Goal: Information Seeking & Learning: Check status

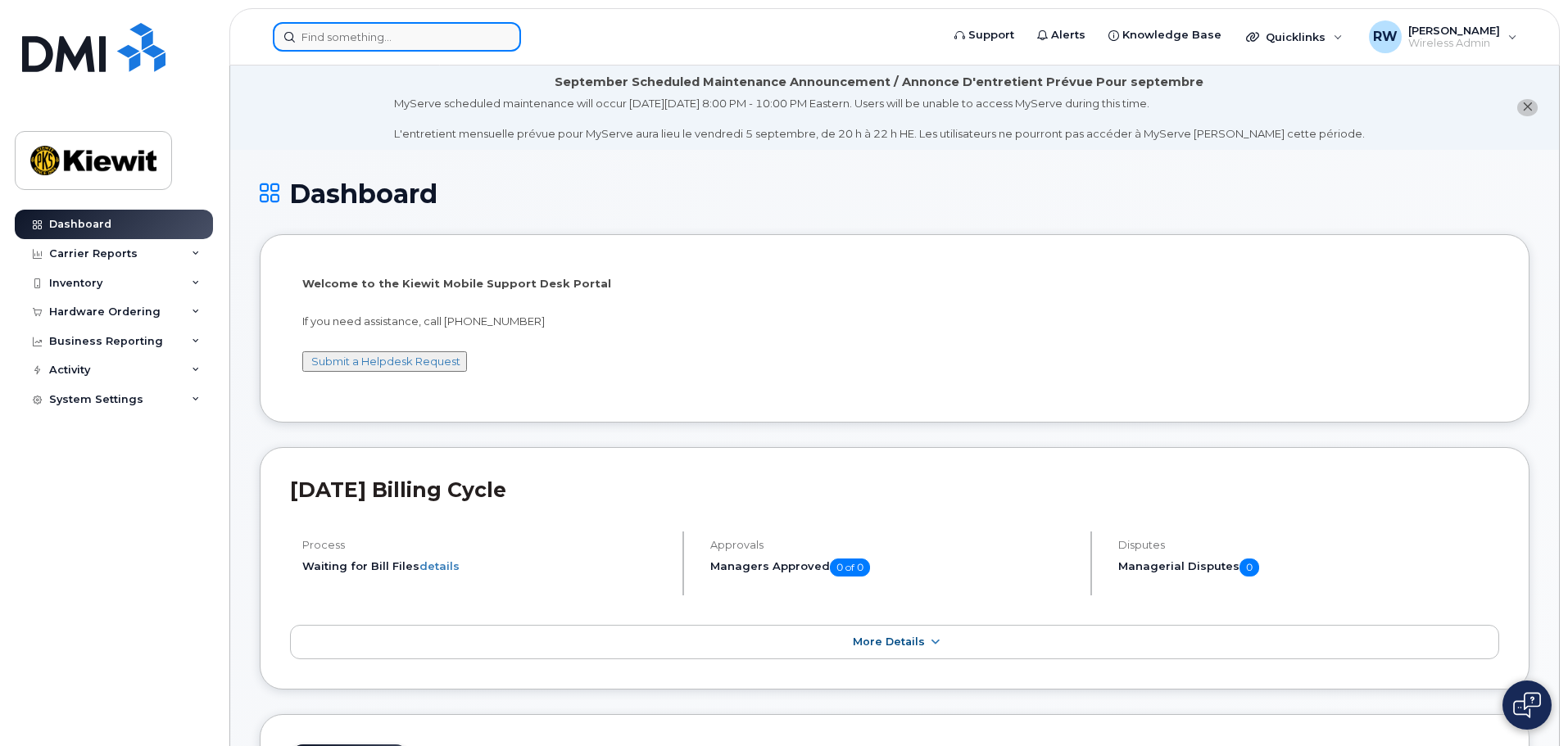
click at [367, 39] on input at bounding box center [396, 36] width 248 height 30
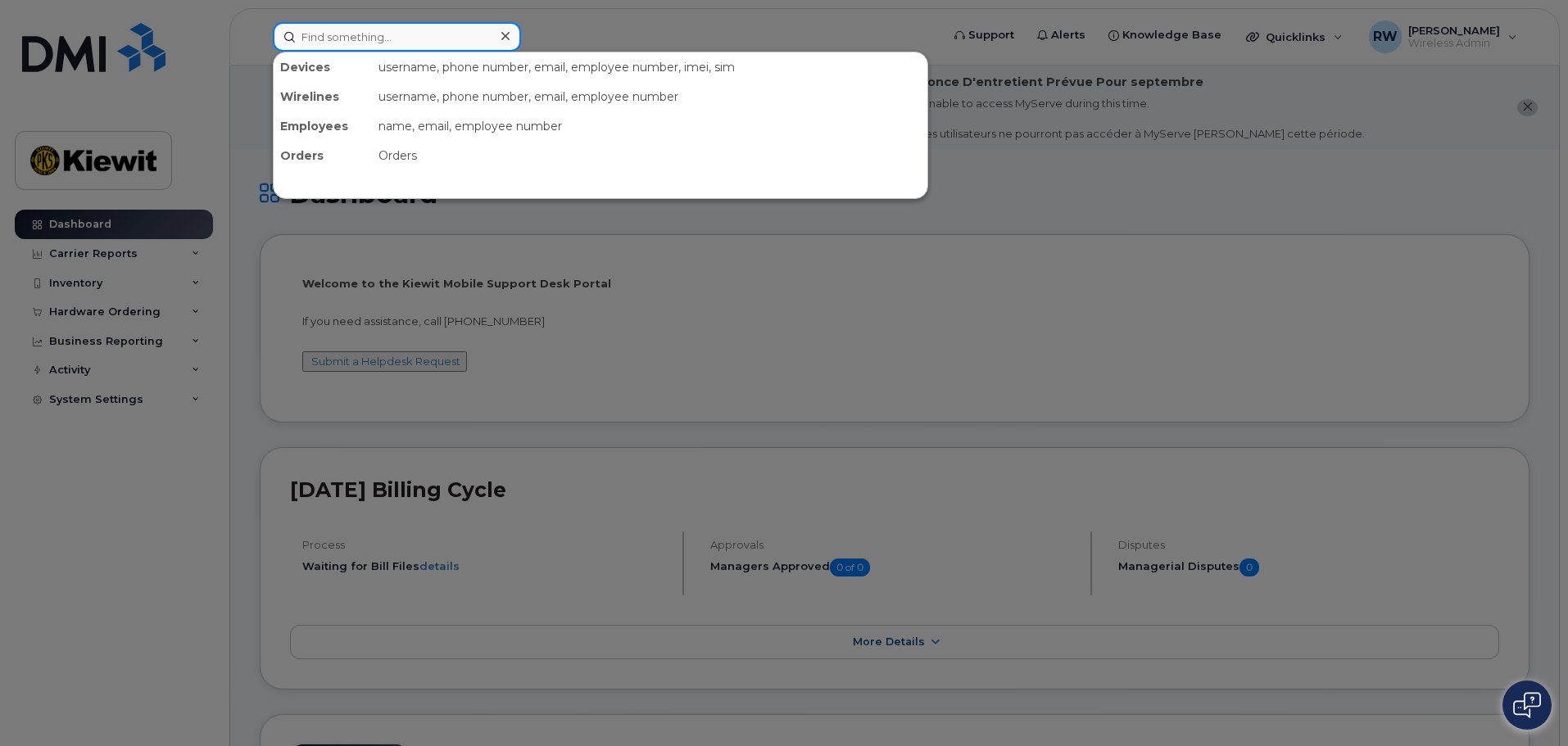
paste input "CS0789141"
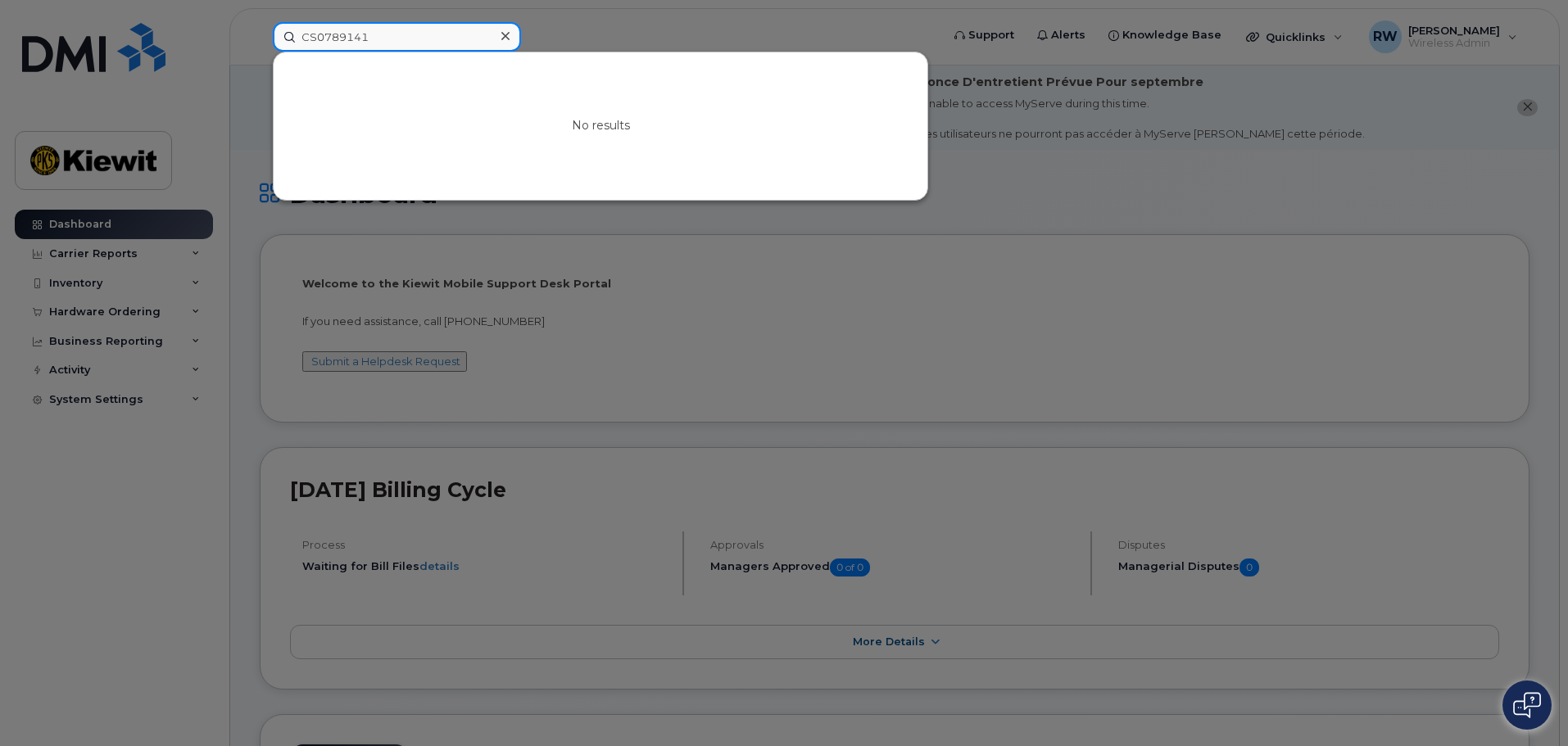
type input "CS0789141"
click at [1346, 188] on div at bounding box center [784, 373] width 1568 height 746
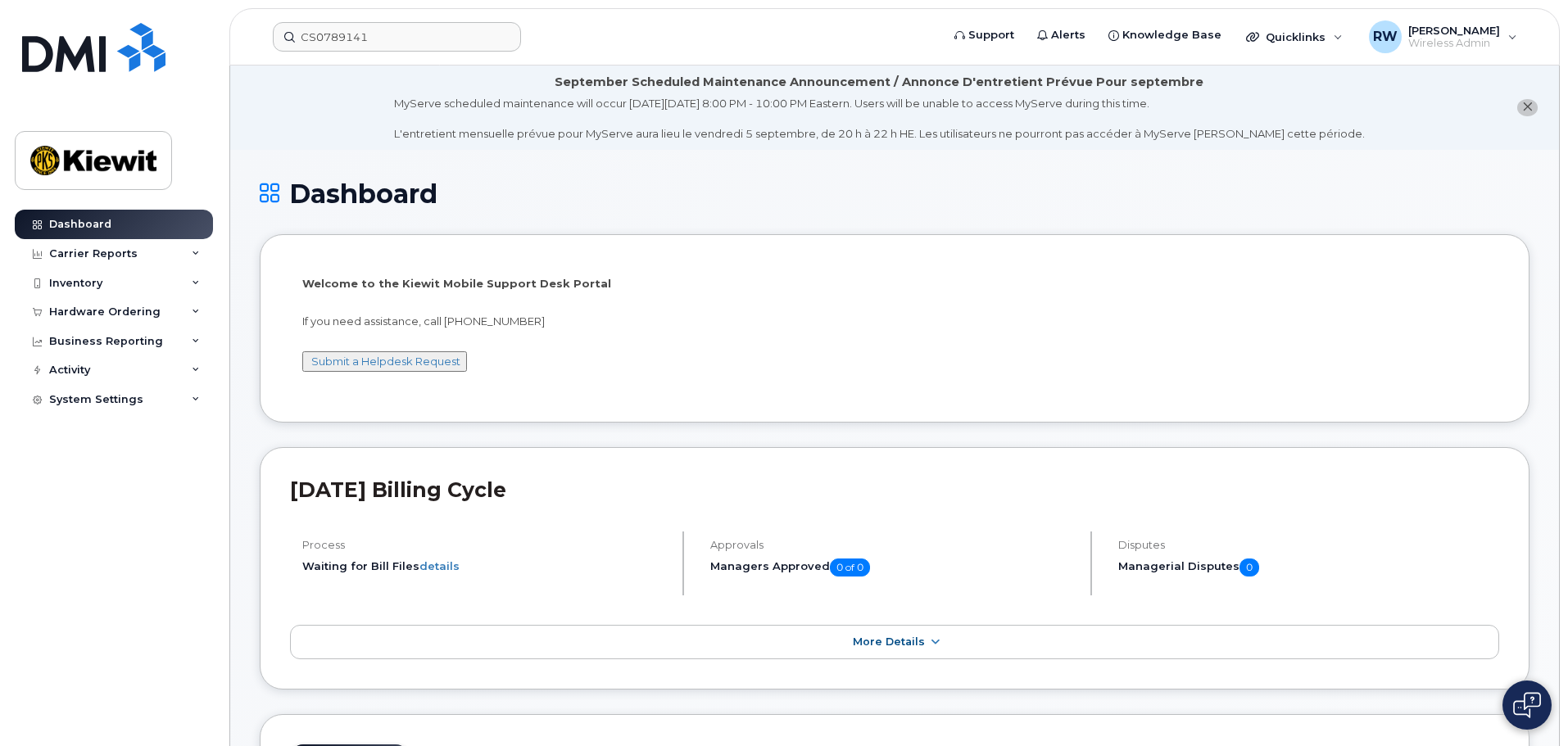
click at [1530, 709] on img at bounding box center [1527, 705] width 28 height 26
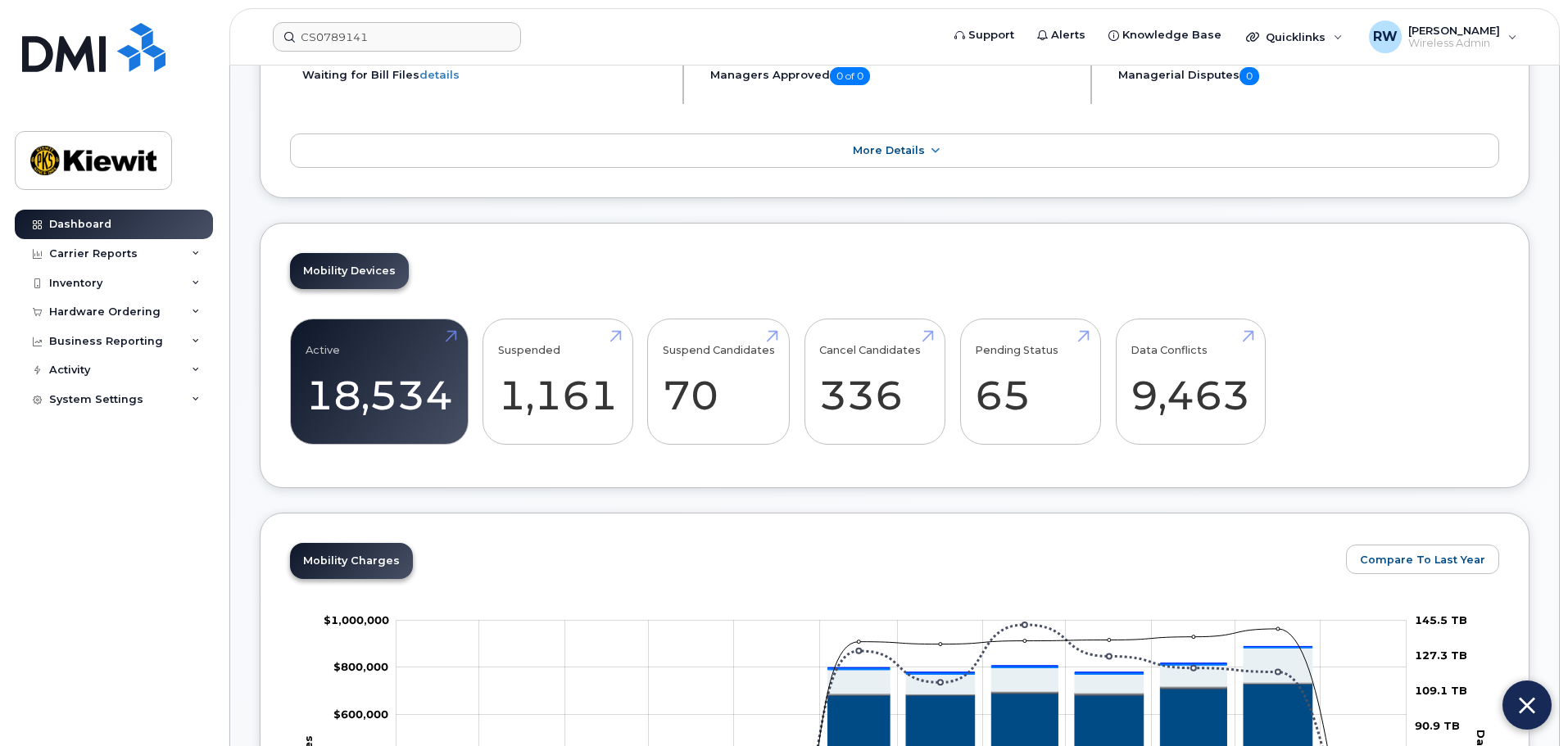
scroll to position [409, 0]
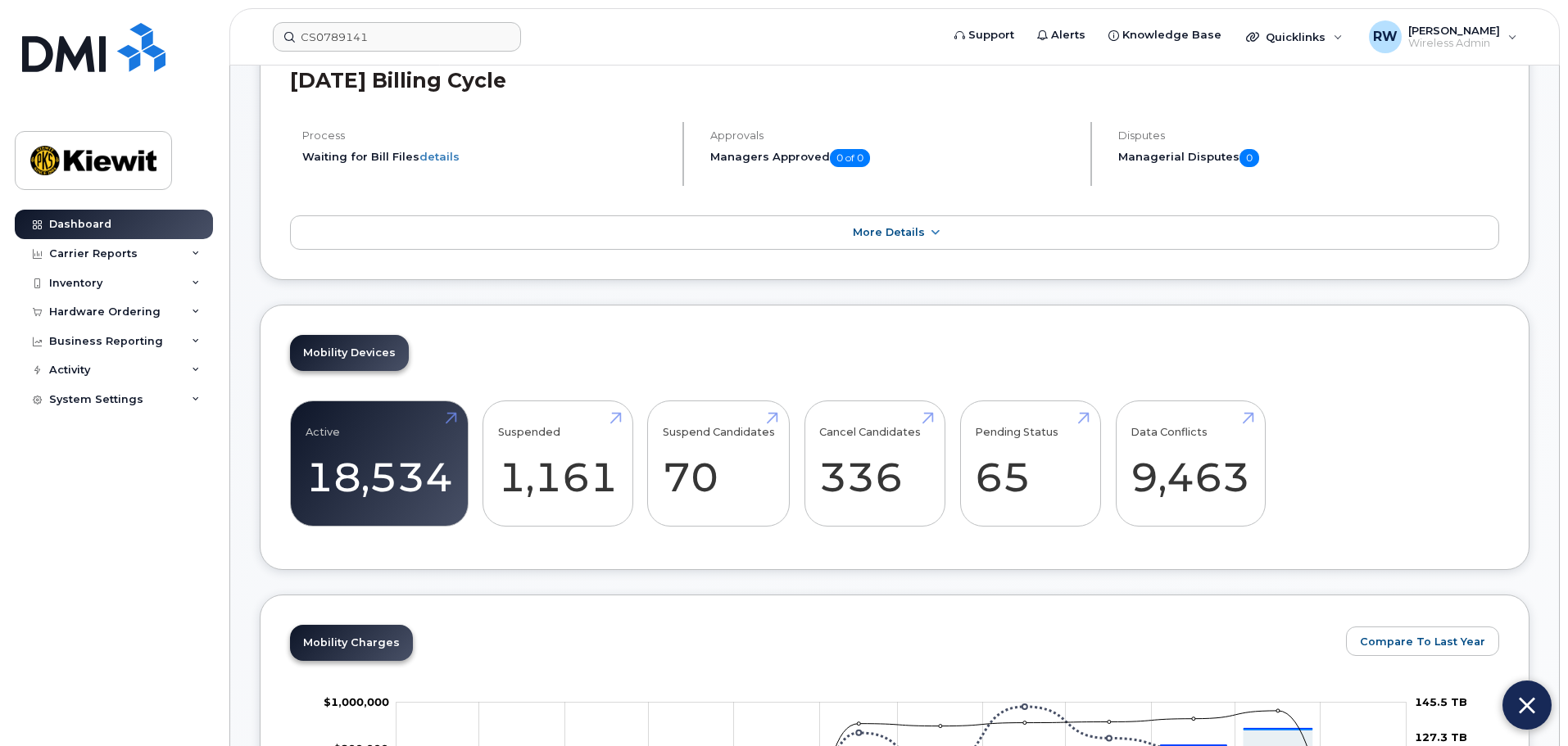
click at [1158, 159] on h5 "Managerial Disputes 0" at bounding box center [1309, 157] width 381 height 18
click at [930, 237] on icon at bounding box center [934, 233] width 13 height 11
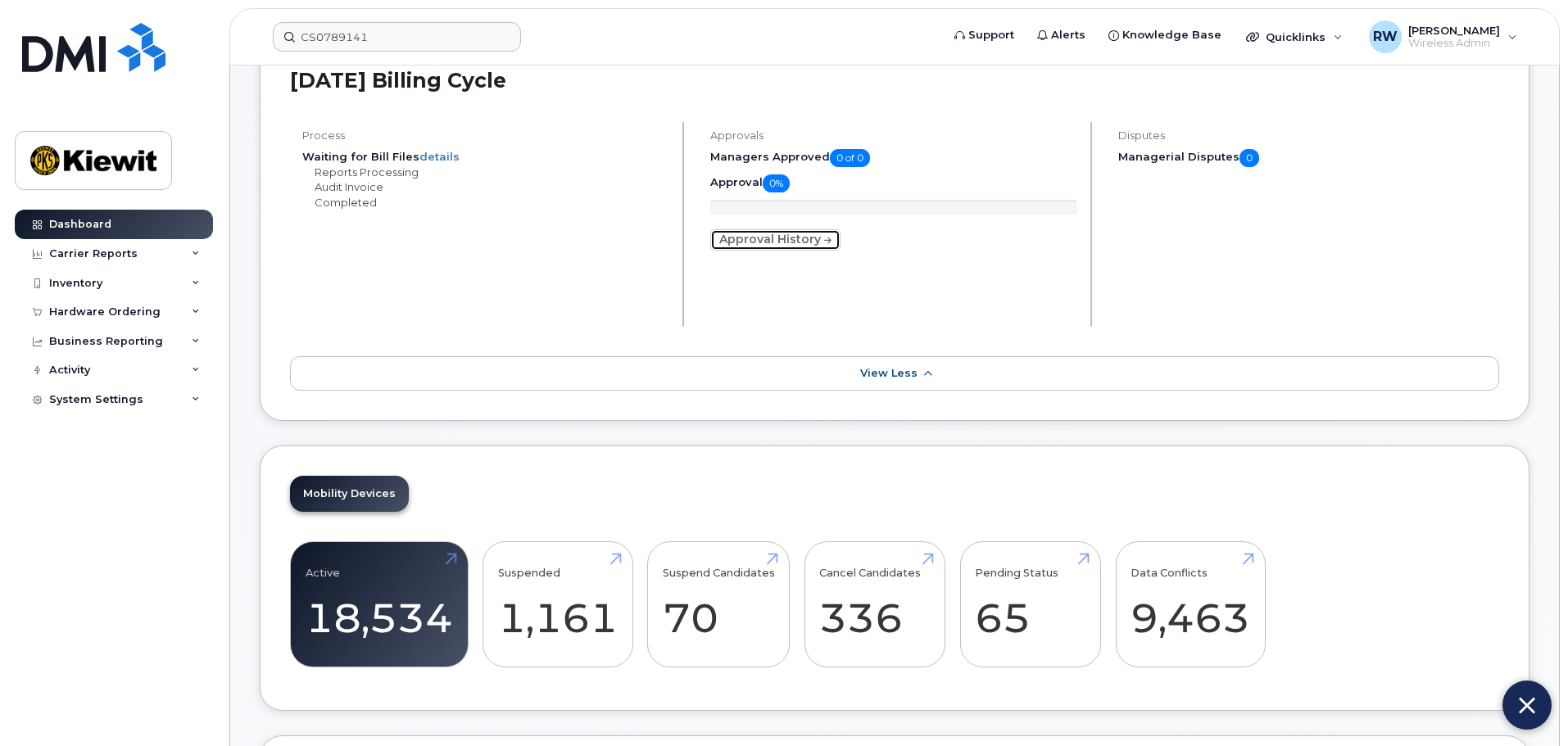
click at [785, 245] on link "Approval History" at bounding box center [776, 239] width 130 height 21
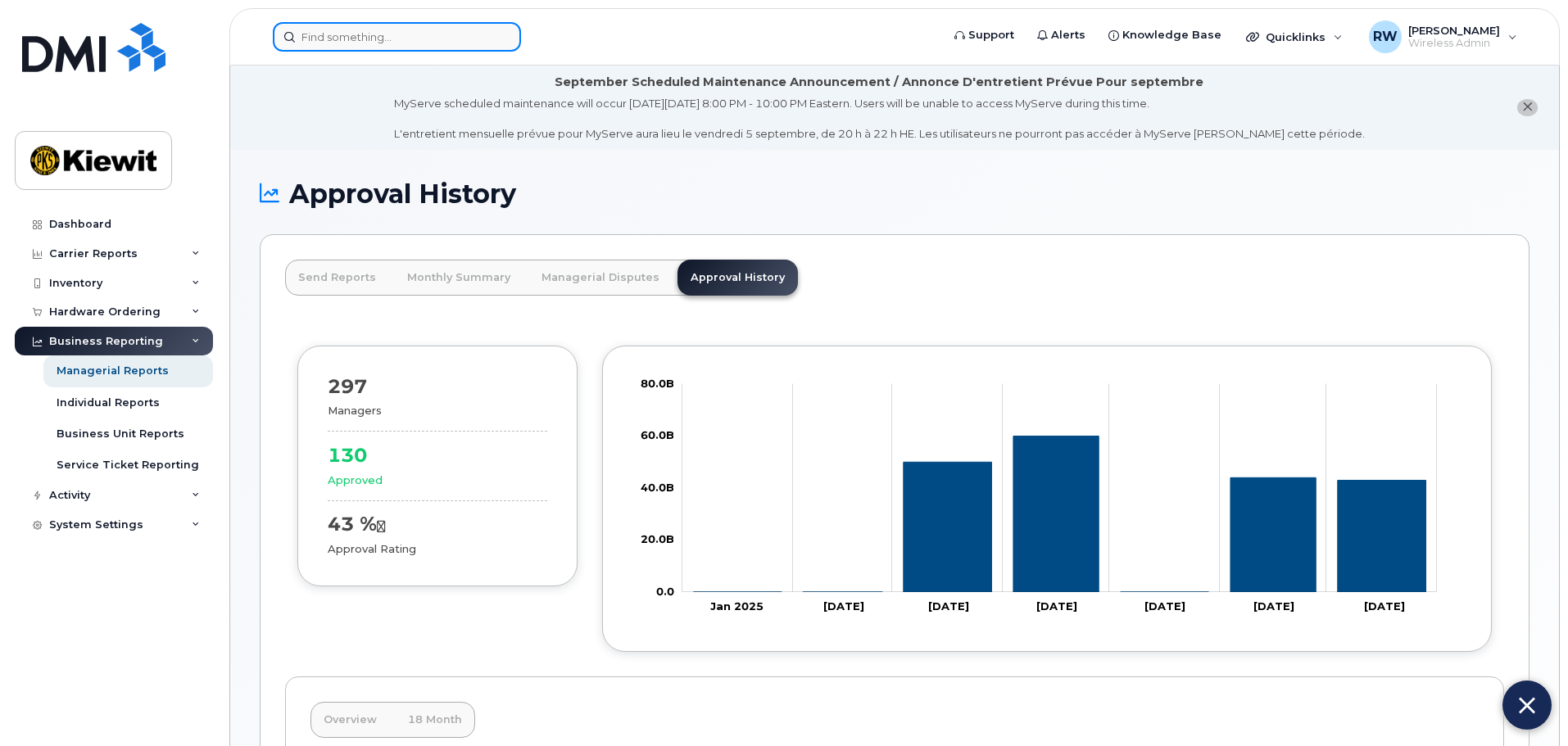
click at [446, 45] on input at bounding box center [396, 36] width 248 height 30
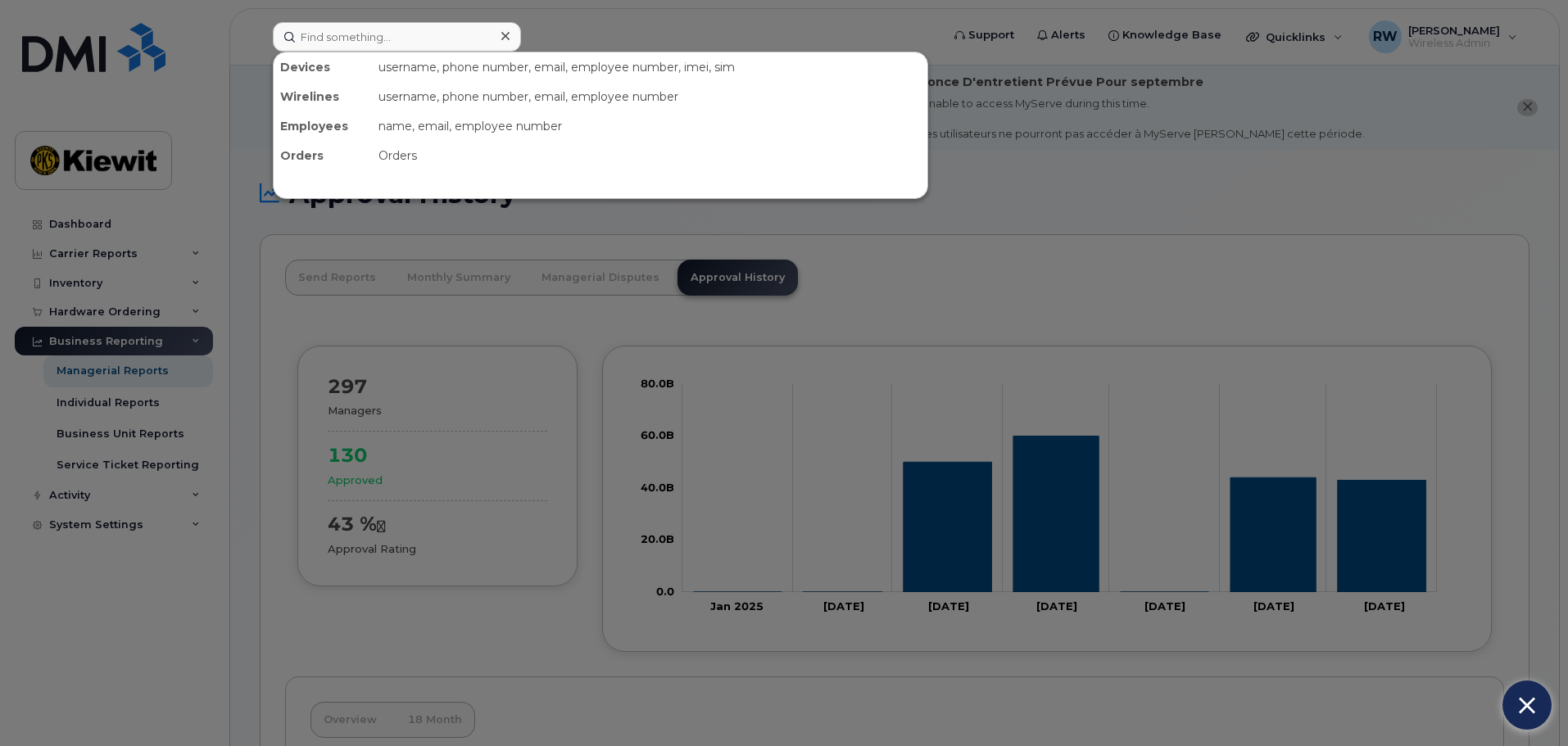
click at [556, 22] on div at bounding box center [784, 373] width 1568 height 746
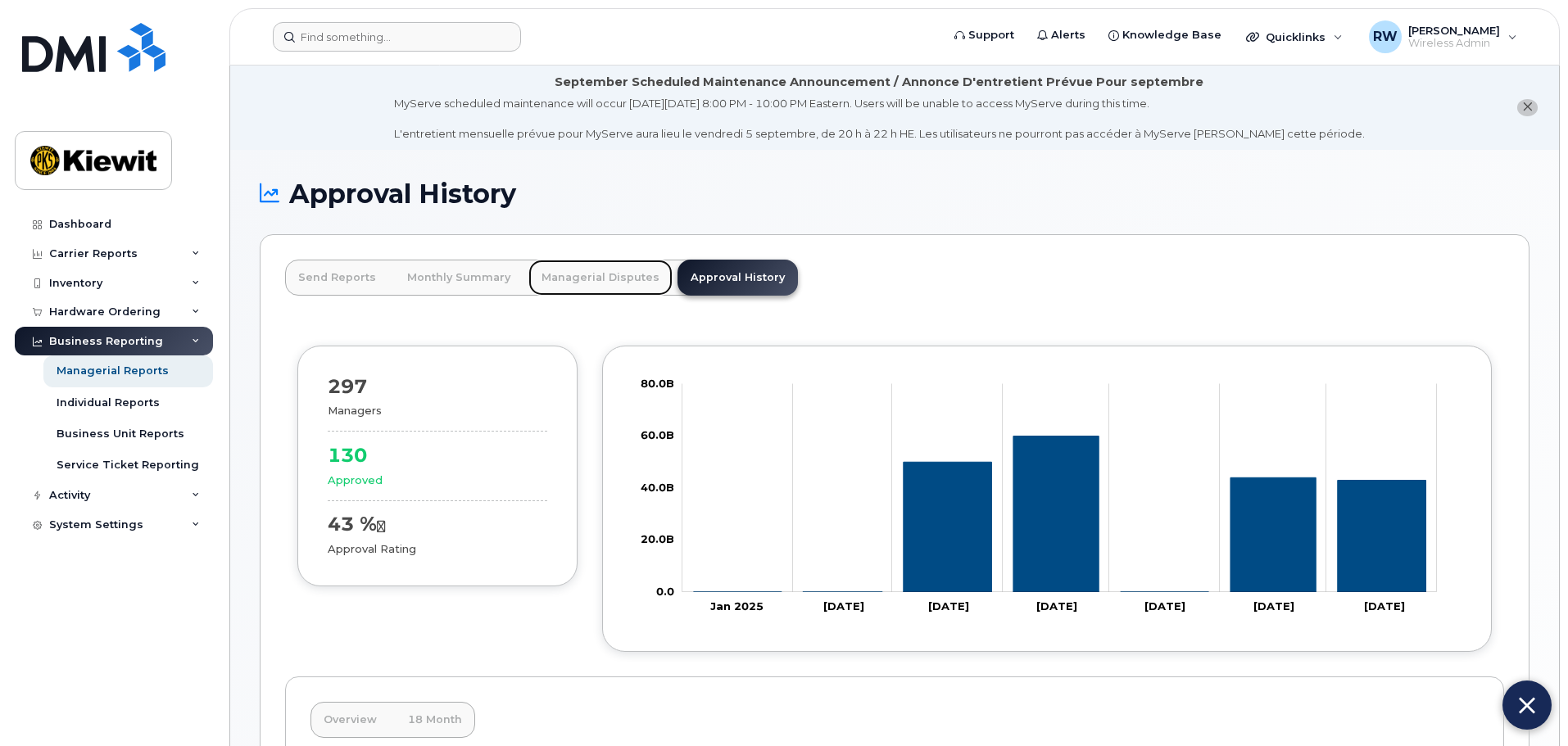
click at [586, 280] on link "Managerial Disputes" at bounding box center [601, 277] width 144 height 36
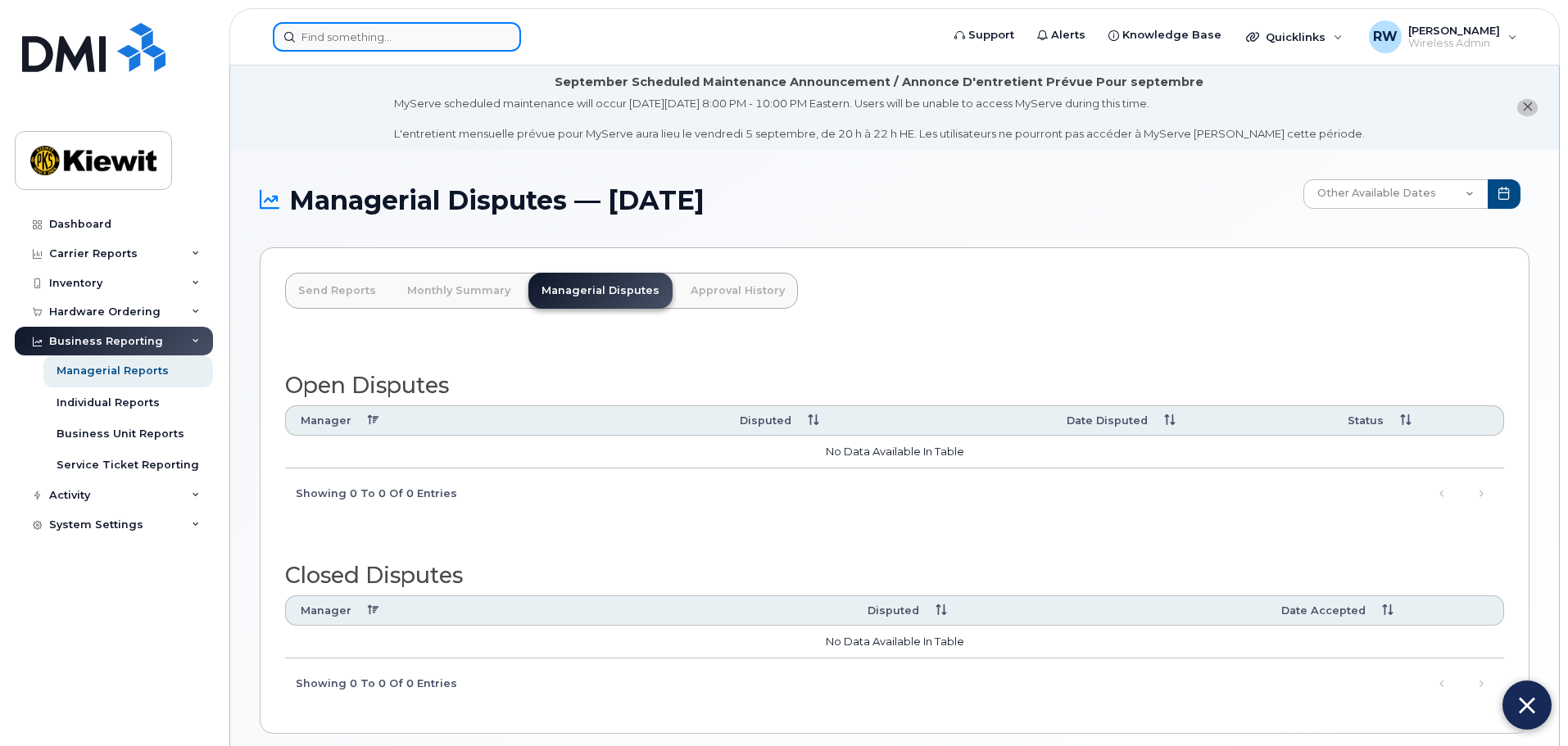
click at [304, 39] on input at bounding box center [396, 36] width 248 height 30
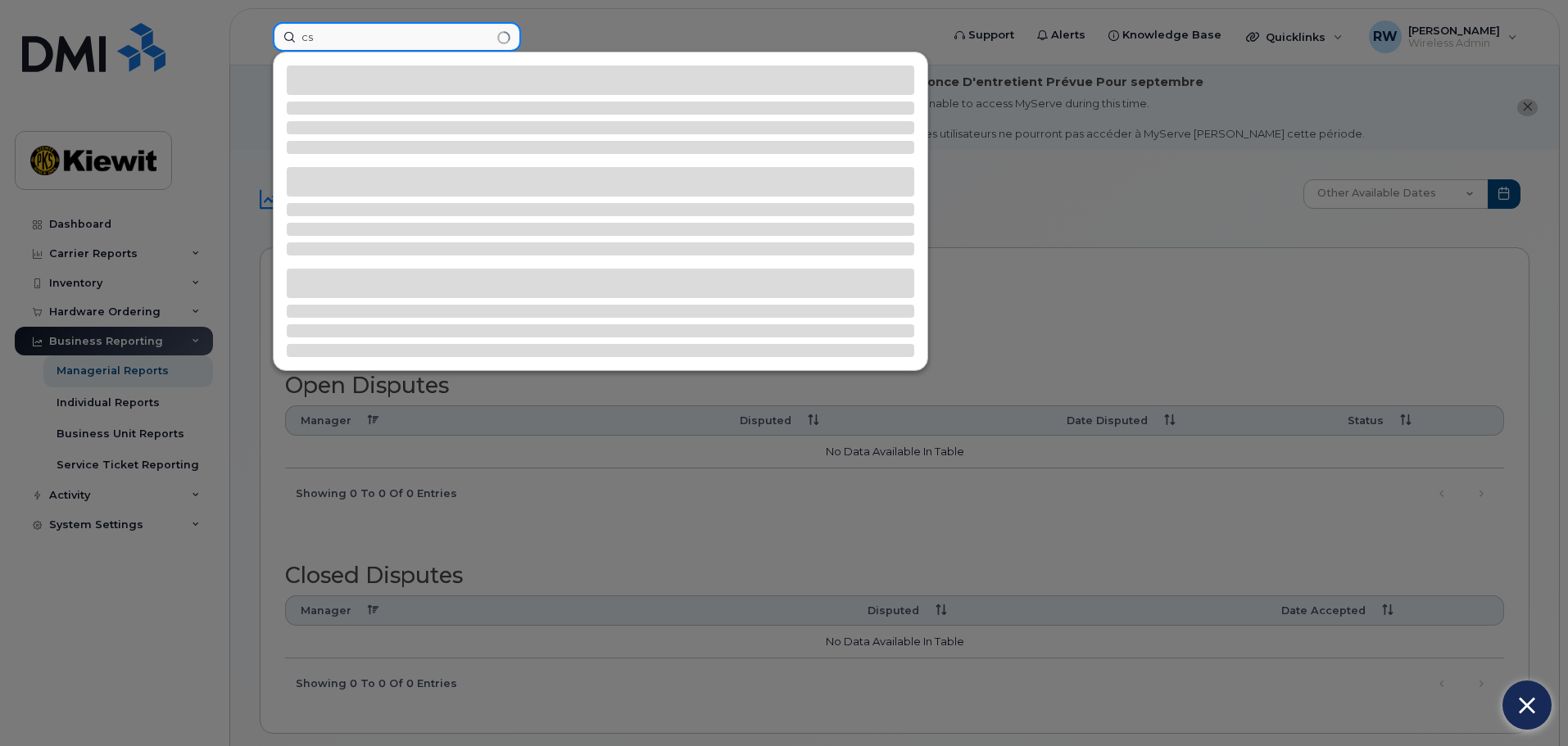
type input "c"
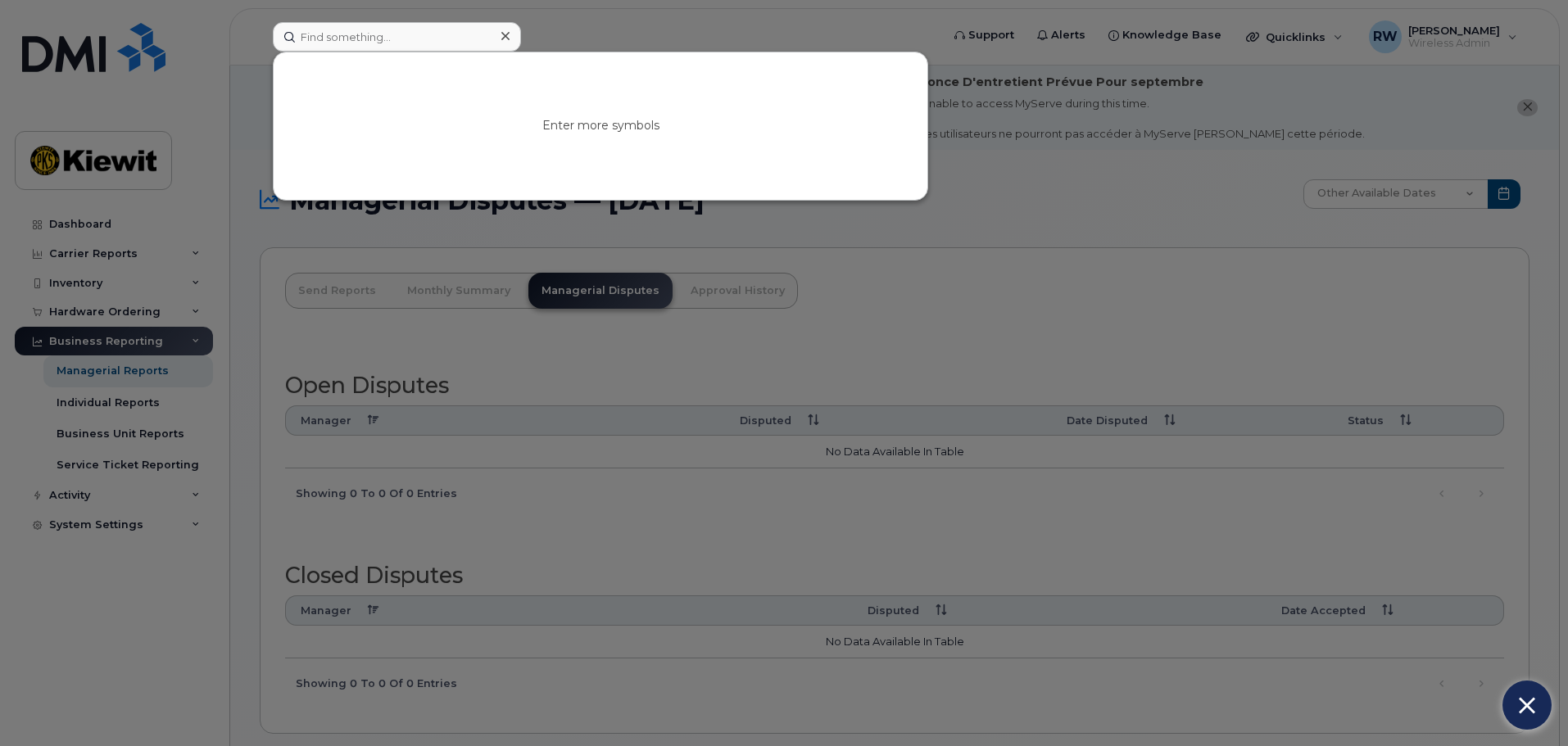
click at [591, 35] on div at bounding box center [784, 373] width 1568 height 746
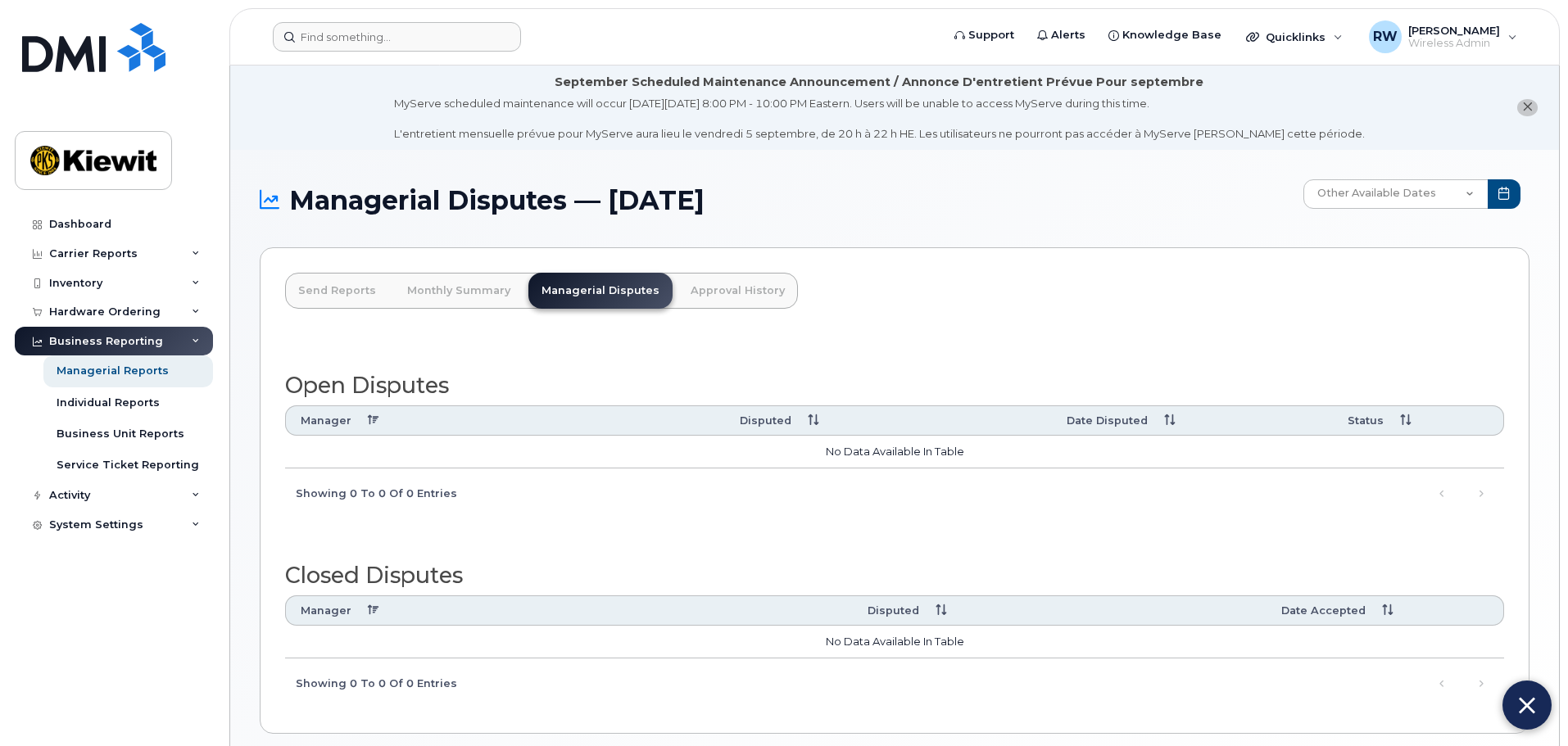
click at [875, 317] on div "Send Reports Monthly Summary Managerial Disputes Approval History Open Disputes…" at bounding box center [894, 490] width 1270 height 486
click at [883, 321] on div "Send Reports Monthly Summary Managerial Disputes Approval History Open Disputes…" at bounding box center [894, 490] width 1270 height 486
click at [856, 310] on div "Send Reports Monthly Summary Managerial Disputes Approval History Open Disputes…" at bounding box center [894, 490] width 1270 height 486
click at [1037, 295] on div "Send Reports Monthly Summary Managerial Disputes Approval History Open Disputes…" at bounding box center [894, 490] width 1270 height 486
click at [1531, 701] on img at bounding box center [1527, 705] width 16 height 27
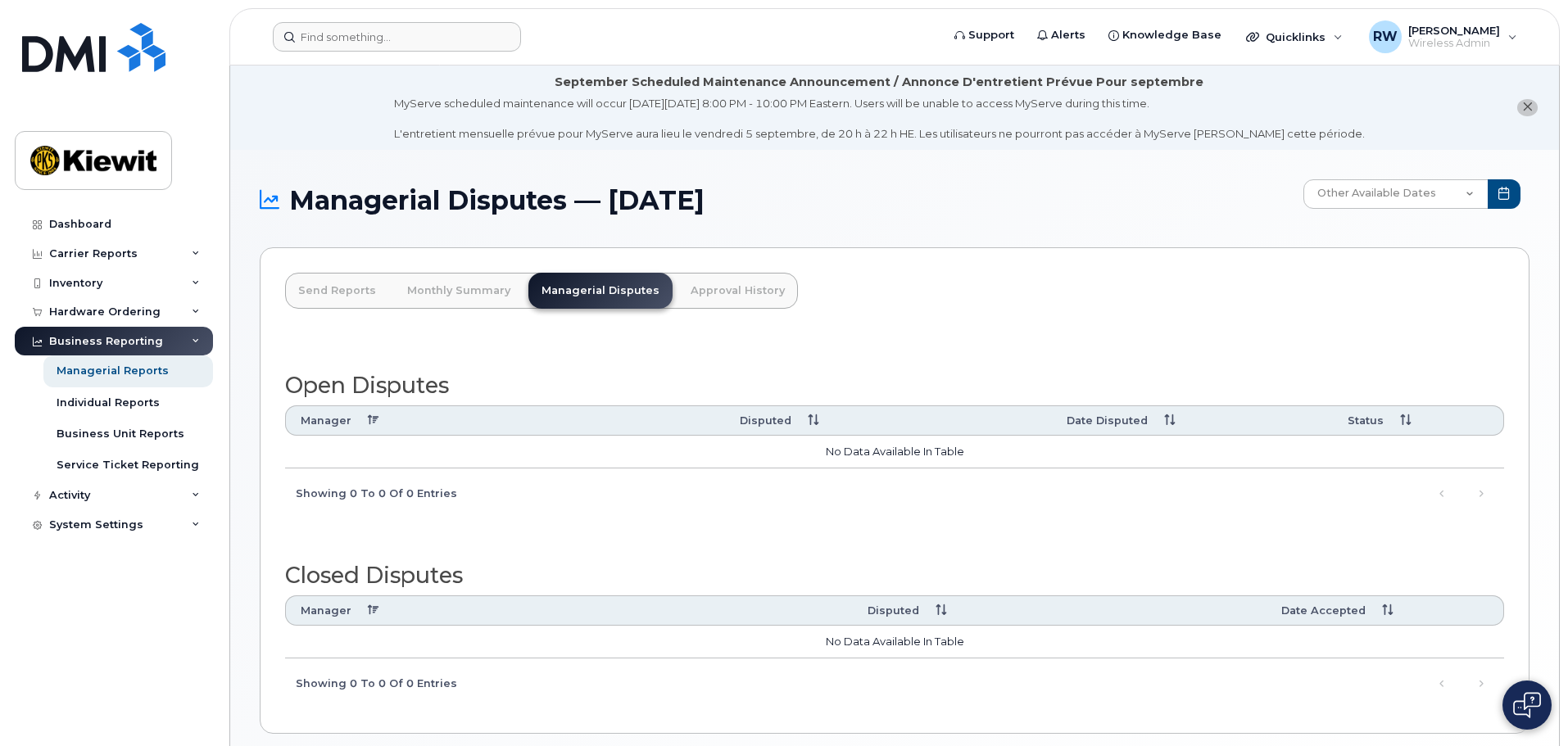
click at [934, 324] on div "Send Reports Monthly Summary Managerial Disputes Approval History Open Disputes…" at bounding box center [894, 490] width 1270 height 486
click at [147, 403] on div "Individual Reports" at bounding box center [108, 403] width 103 height 14
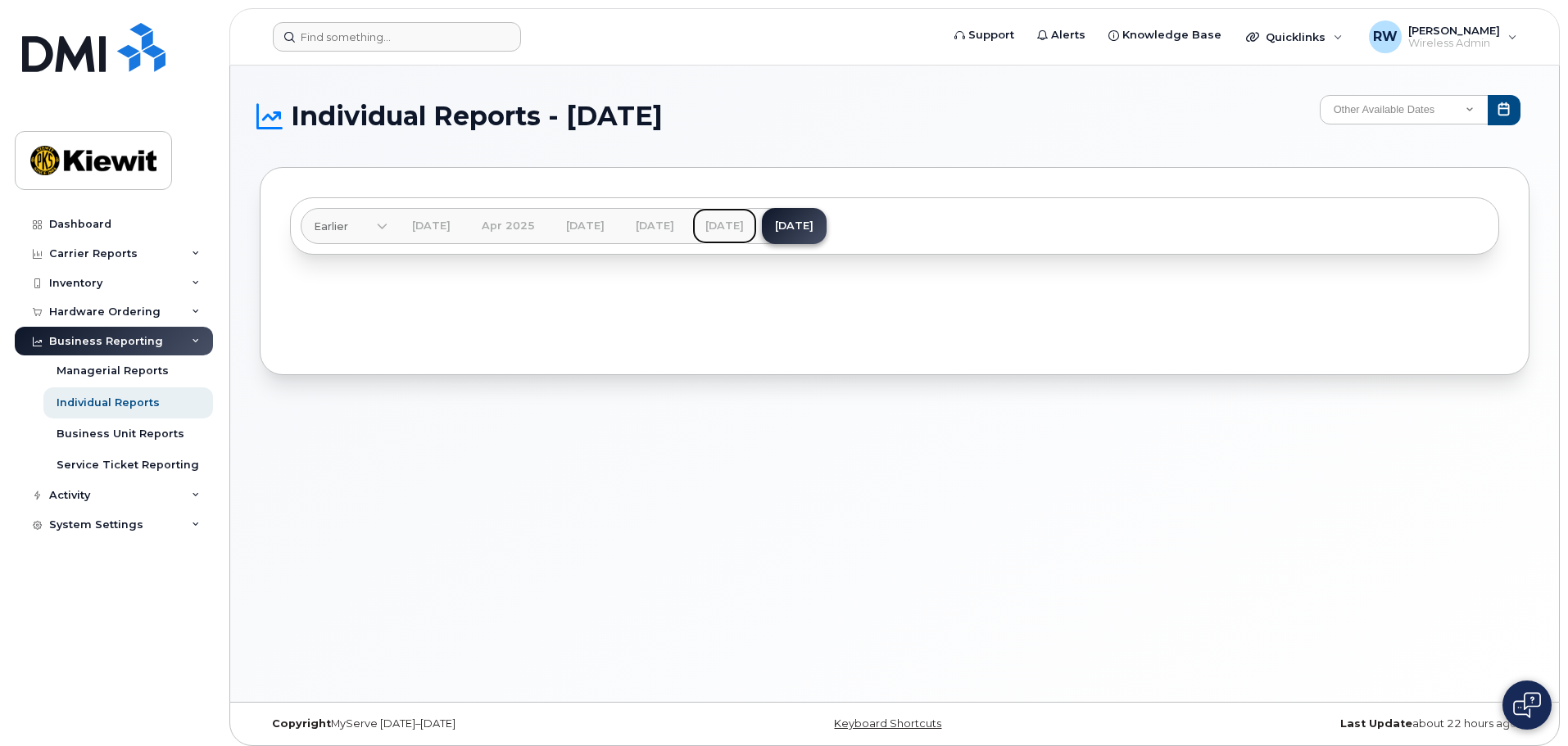
click at [757, 220] on link "Jul 2025" at bounding box center [724, 226] width 65 height 36
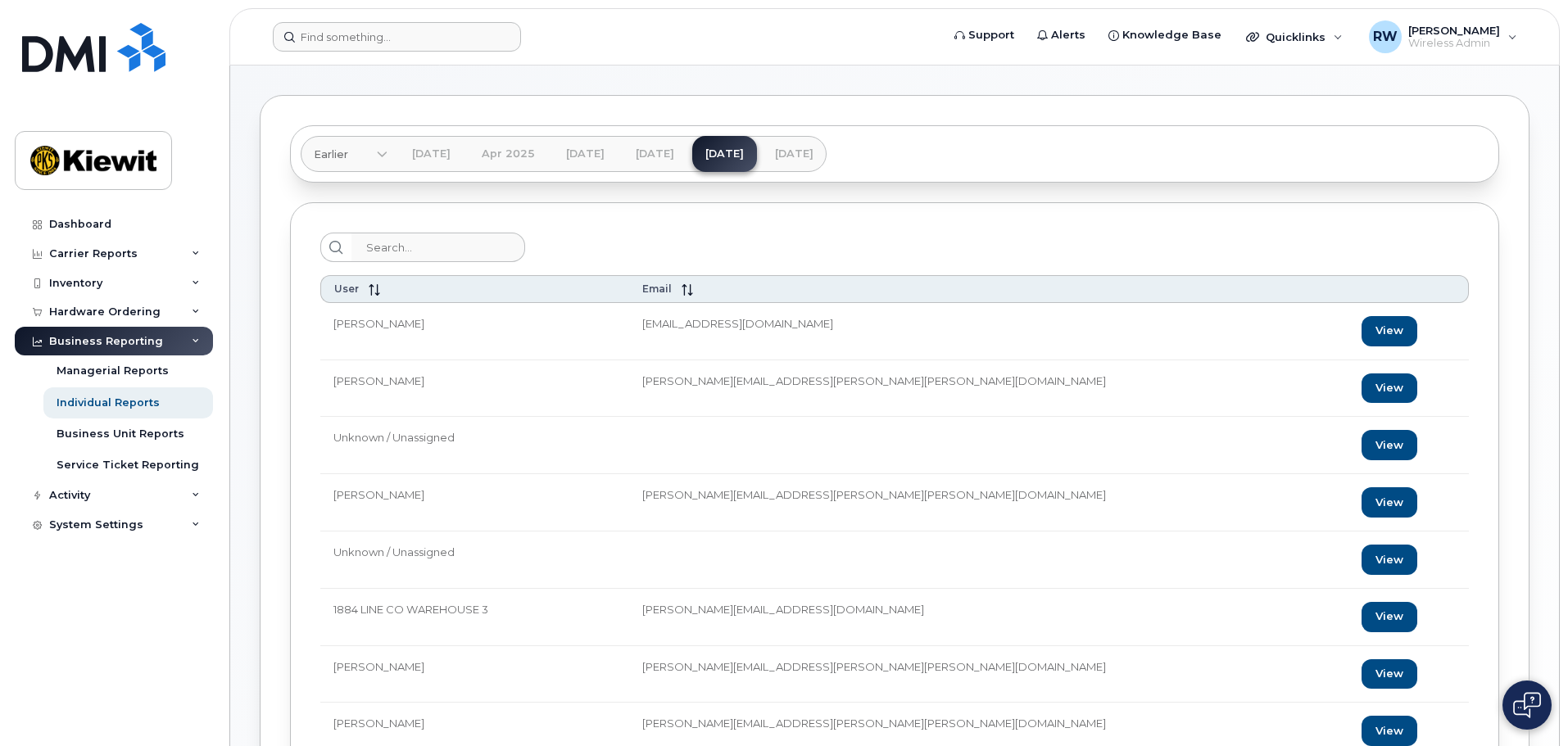
click at [592, 227] on div "User Email MARVIN RUBIO MRUBIO@WEEKSMARINE.COM View Jason Silva jason.silva@kie…" at bounding box center [894, 573] width 1209 height 743
click at [397, 244] on input "search" at bounding box center [438, 247] width 174 height 30
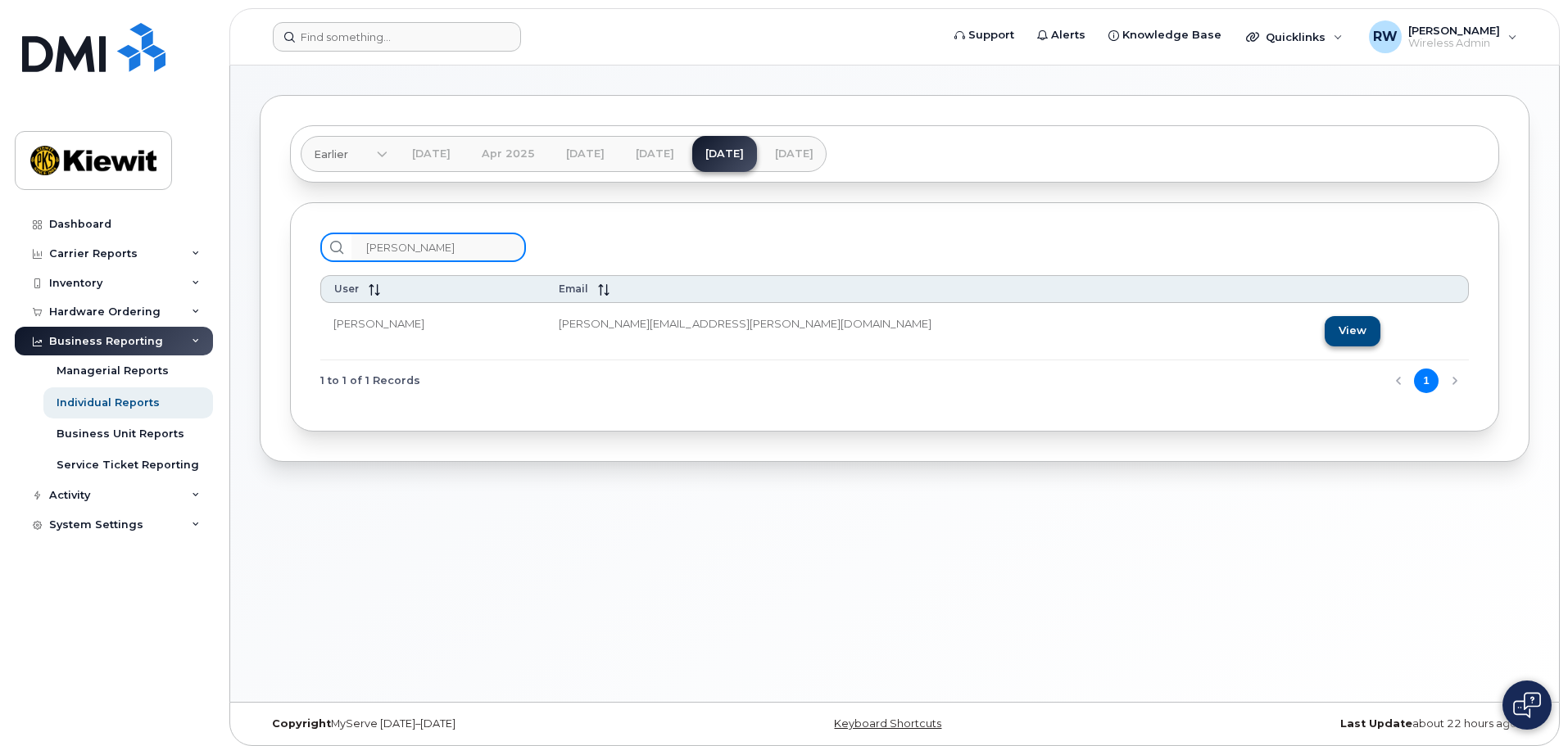
type input "rebecca wer"
click at [1325, 332] on link "View" at bounding box center [1353, 332] width 56 height 30
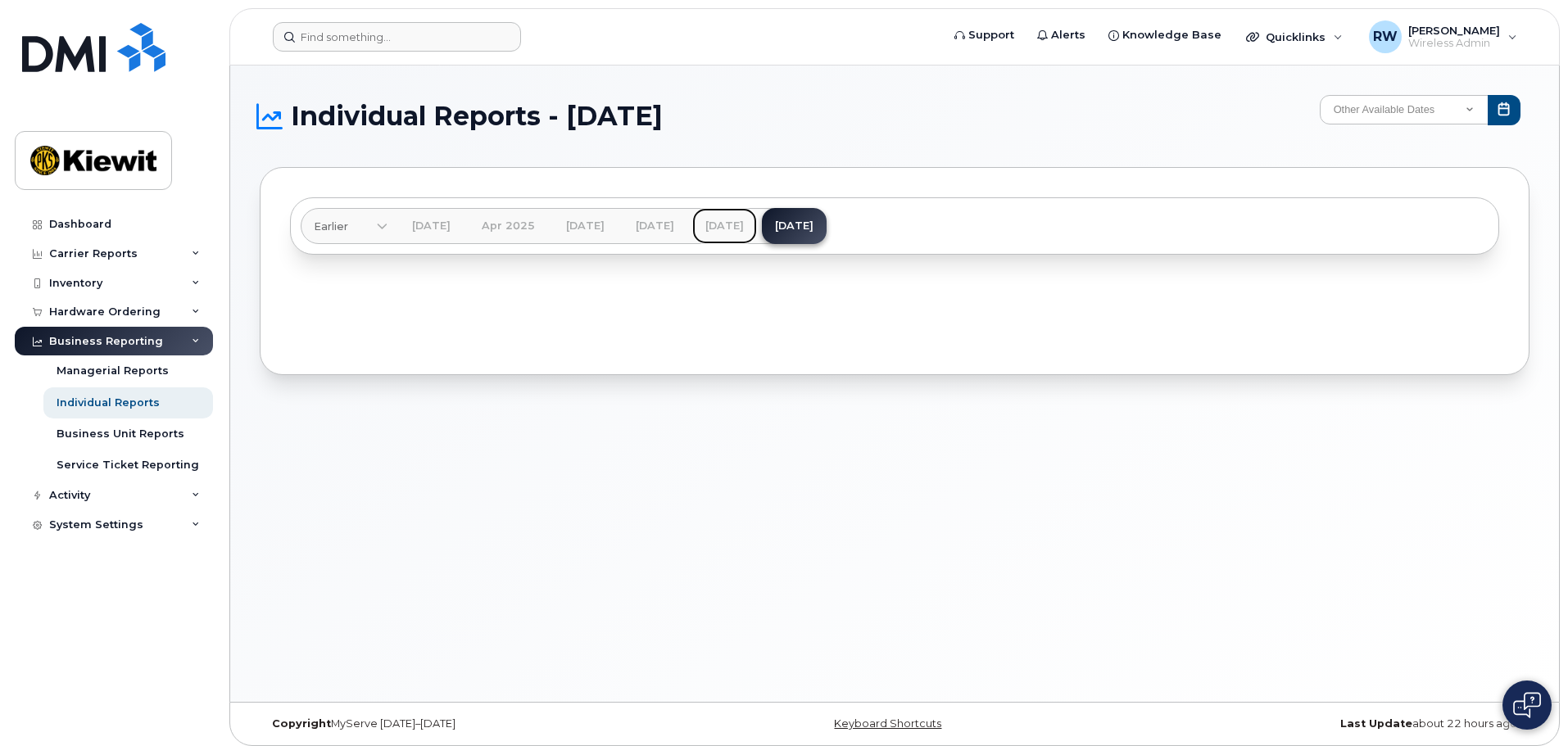
click at [757, 226] on link "Jul 2025" at bounding box center [724, 226] width 65 height 36
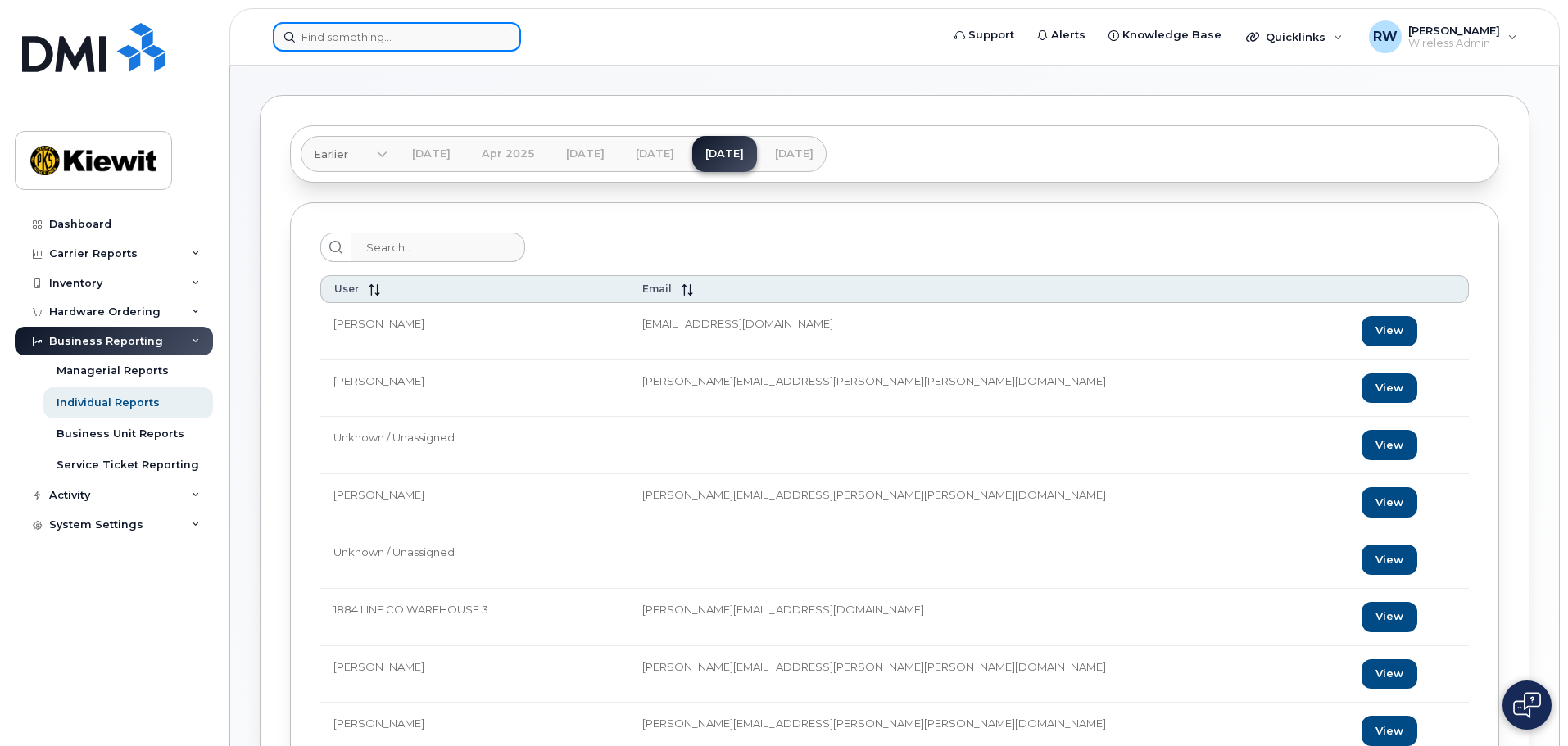
click at [424, 25] on input at bounding box center [396, 36] width 248 height 30
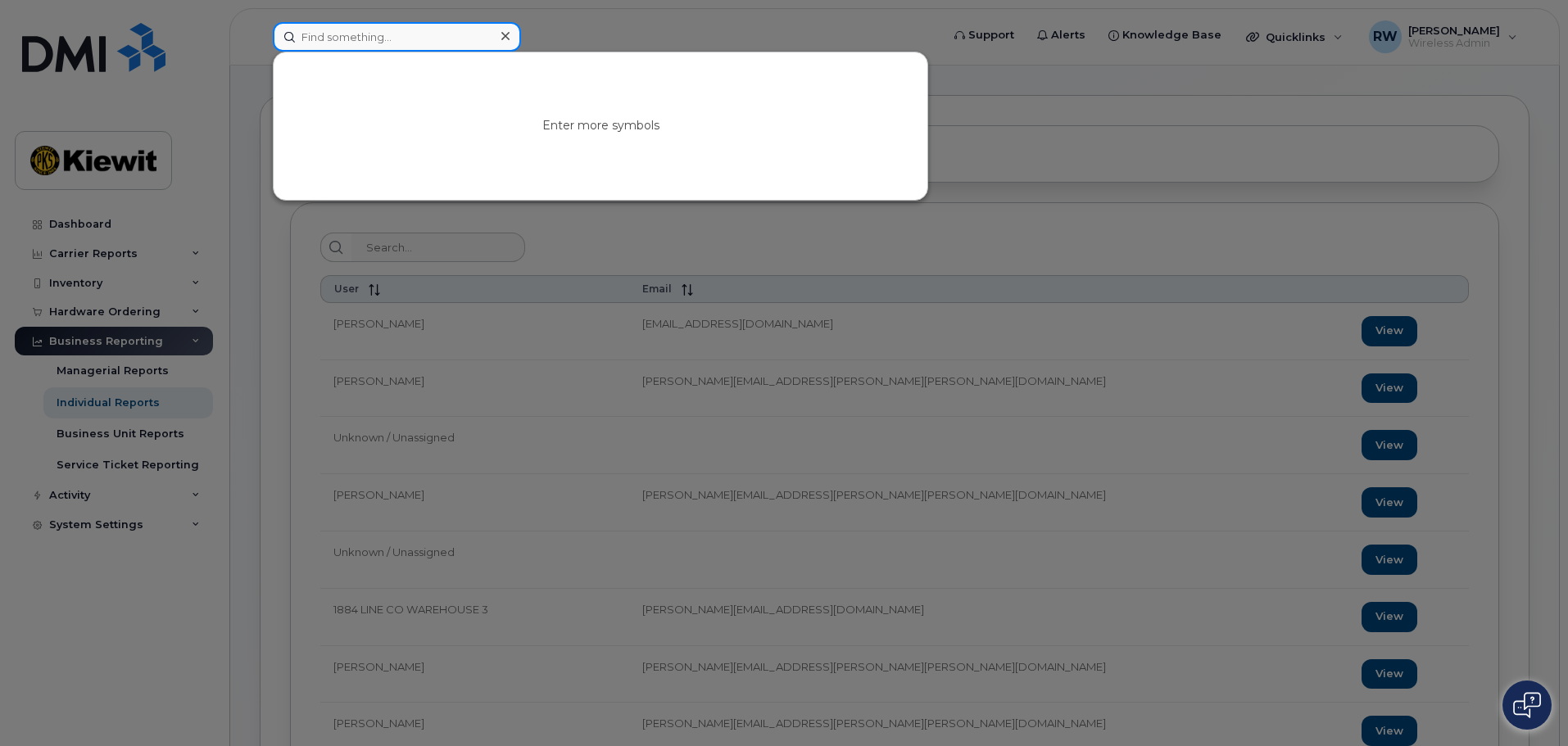
paste input "4022185383"
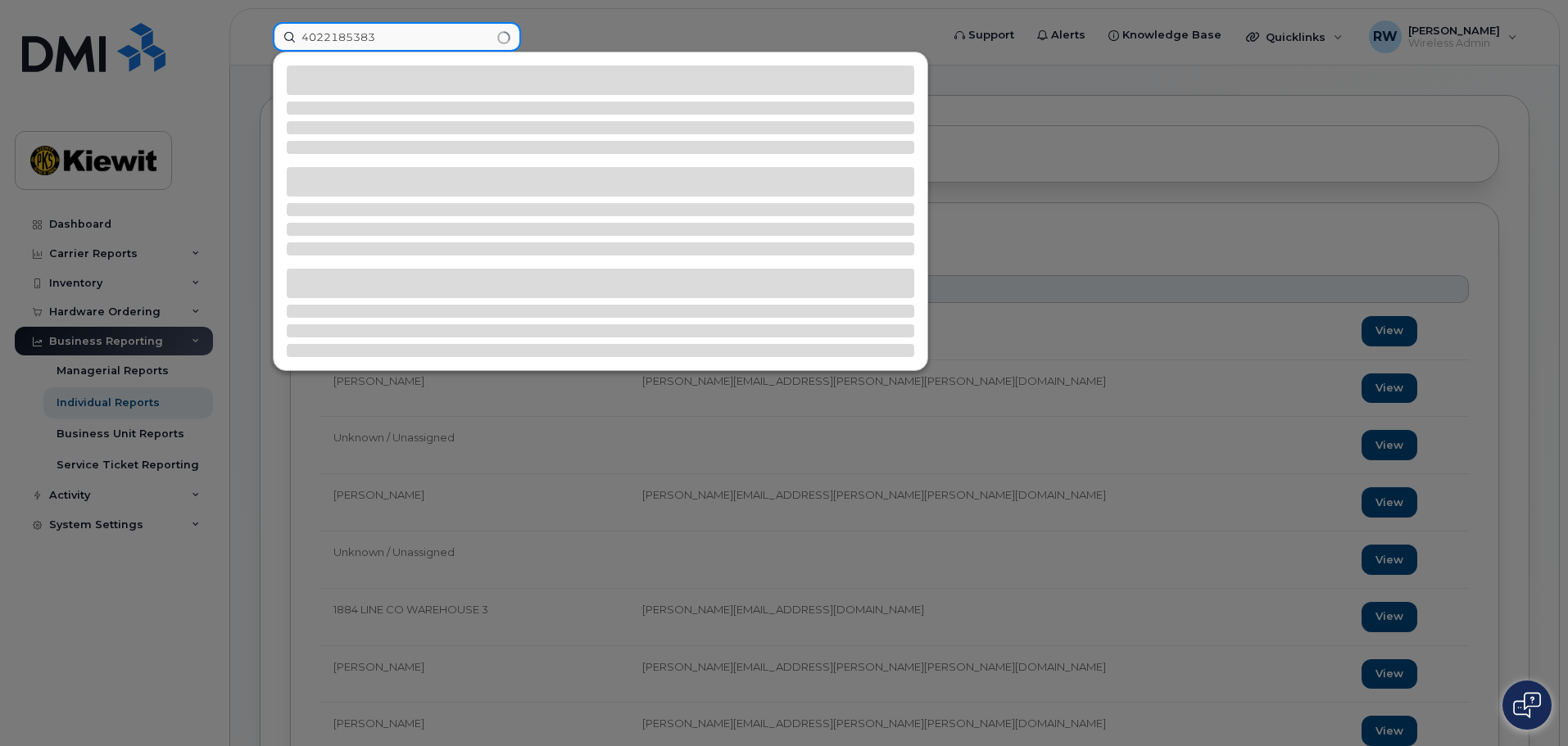
type input "4022185383"
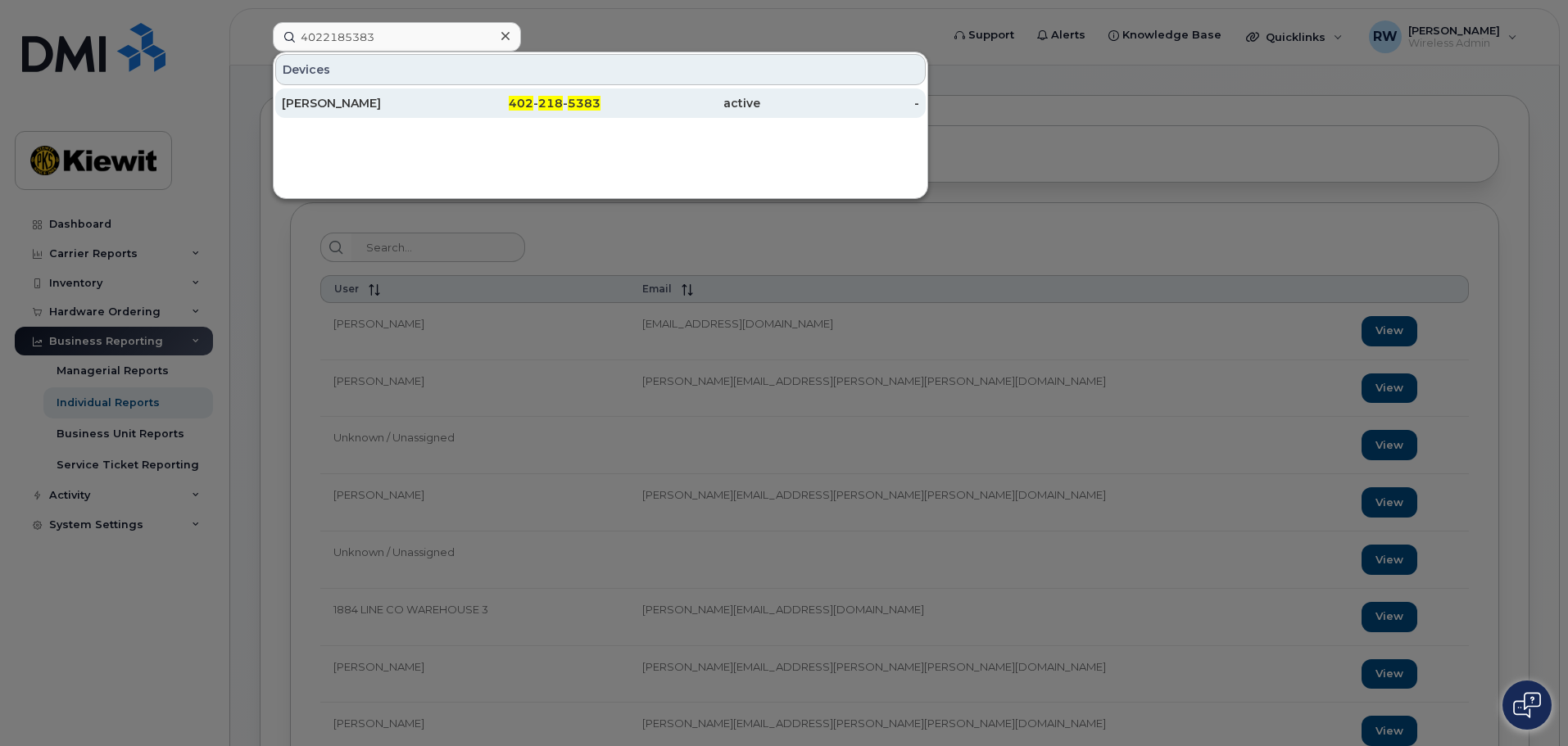
click at [343, 96] on div "MATHEW LUSK" at bounding box center [361, 102] width 160 height 16
